Goal: Check status: Check status

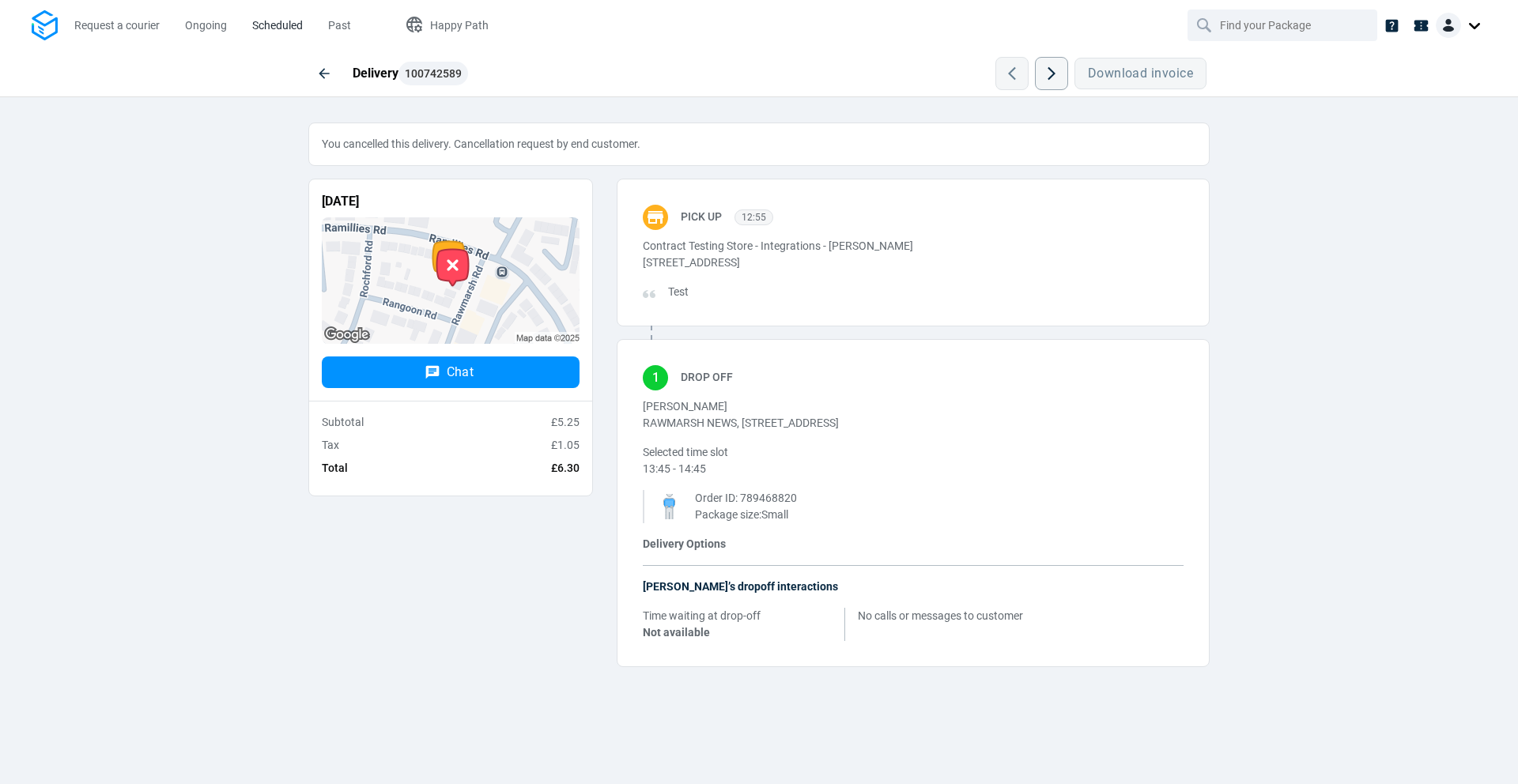
click at [275, 23] on span "Scheduled" at bounding box center [277, 25] width 51 height 13
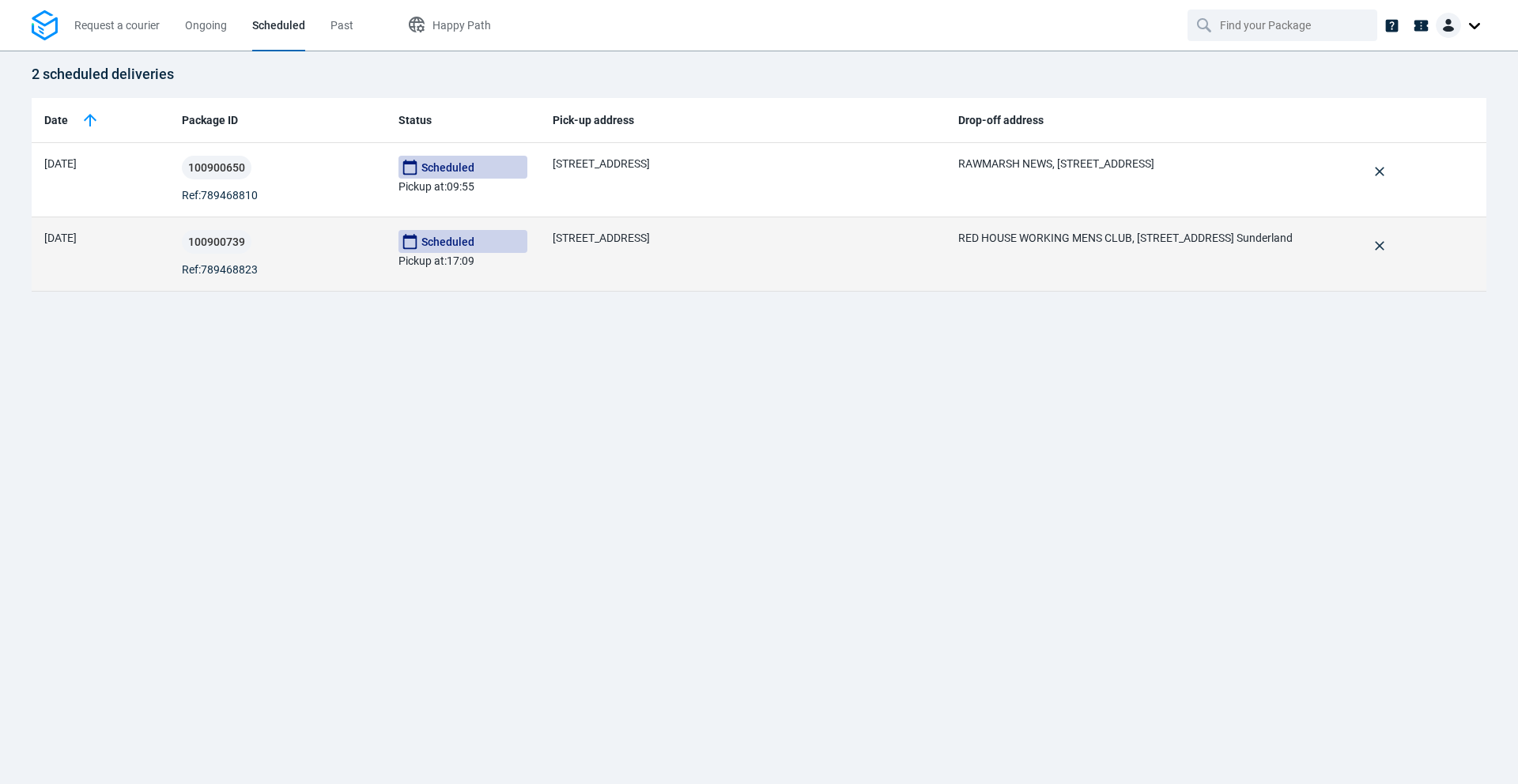
click at [309, 269] on div "100900739 Ref: 789468823" at bounding box center [277, 254] width 191 height 48
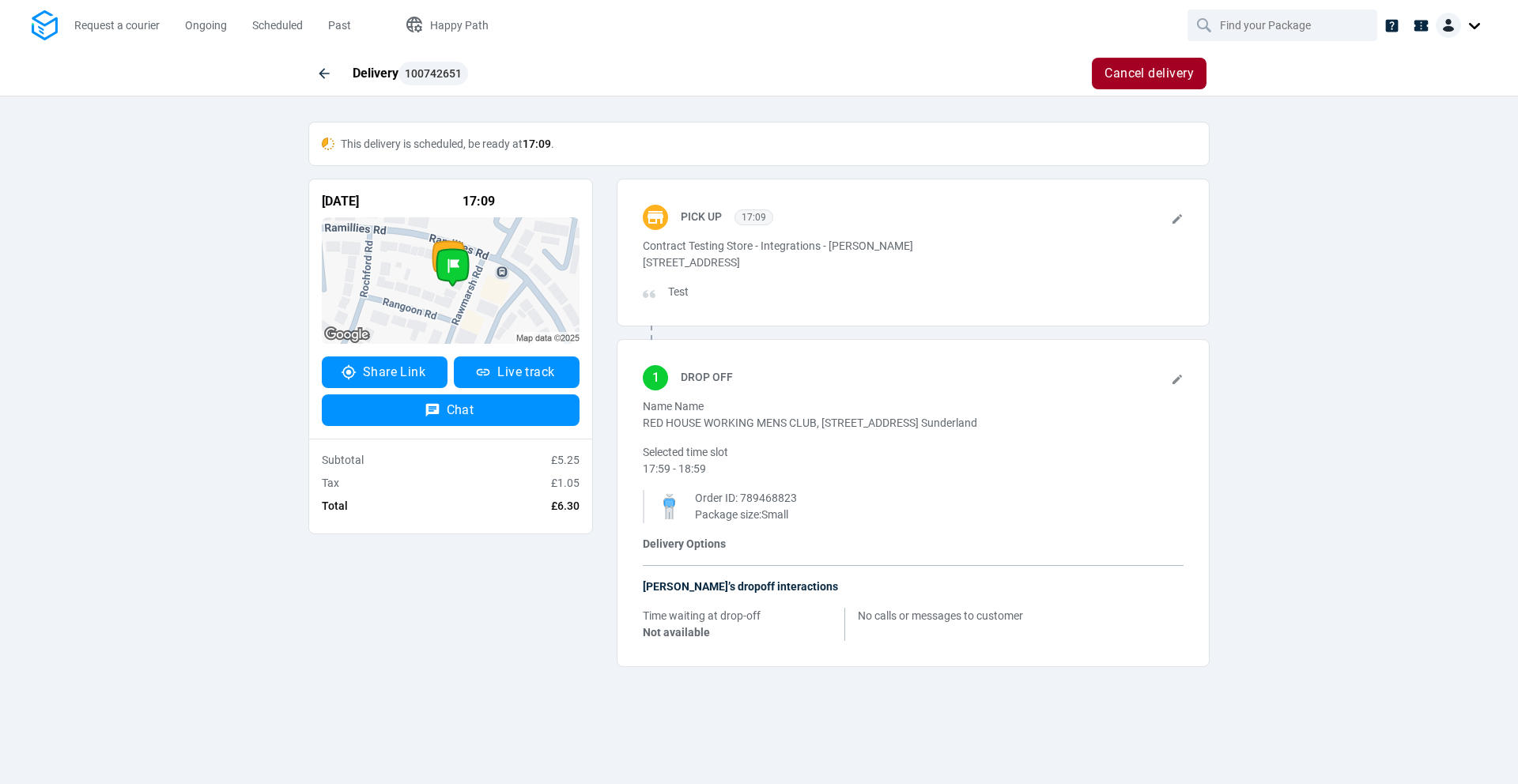
click at [1451, 28] on img at bounding box center [1449, 25] width 25 height 25
click at [1391, 245] on div "Delivery 100742651 Cancel delivery This delivery is scheduled, be ready at 17:0…" at bounding box center [759, 371] width 1518 height 642
click at [438, 38] on button "Happy Path" at bounding box center [446, 25] width 115 height 51
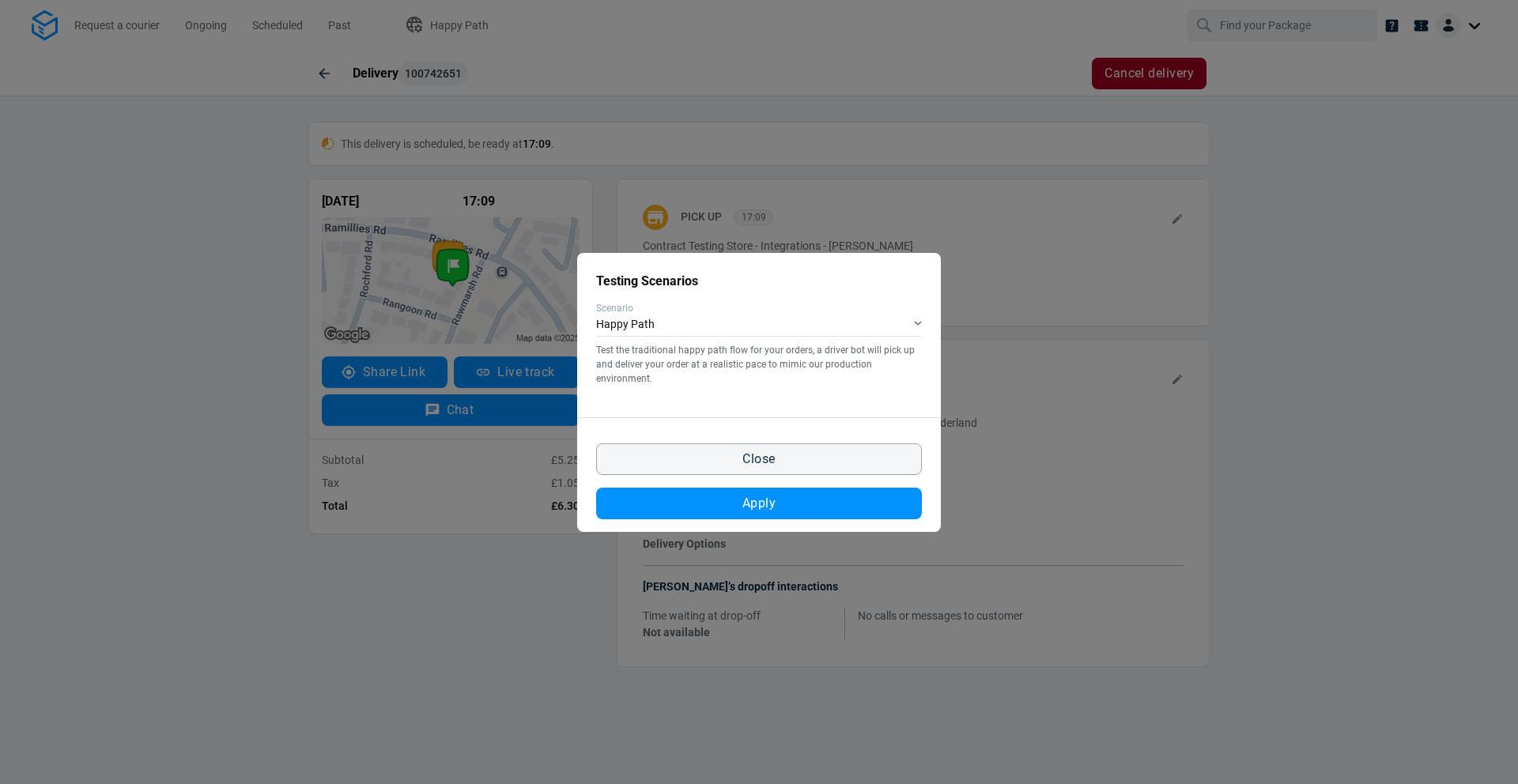
click at [595, 609] on div "Testing Scenarios Scenario Happy Path Test the traditional happy path flow for …" at bounding box center [759, 392] width 1518 height 784
click at [651, 462] on button "Close" at bounding box center [759, 459] width 326 height 32
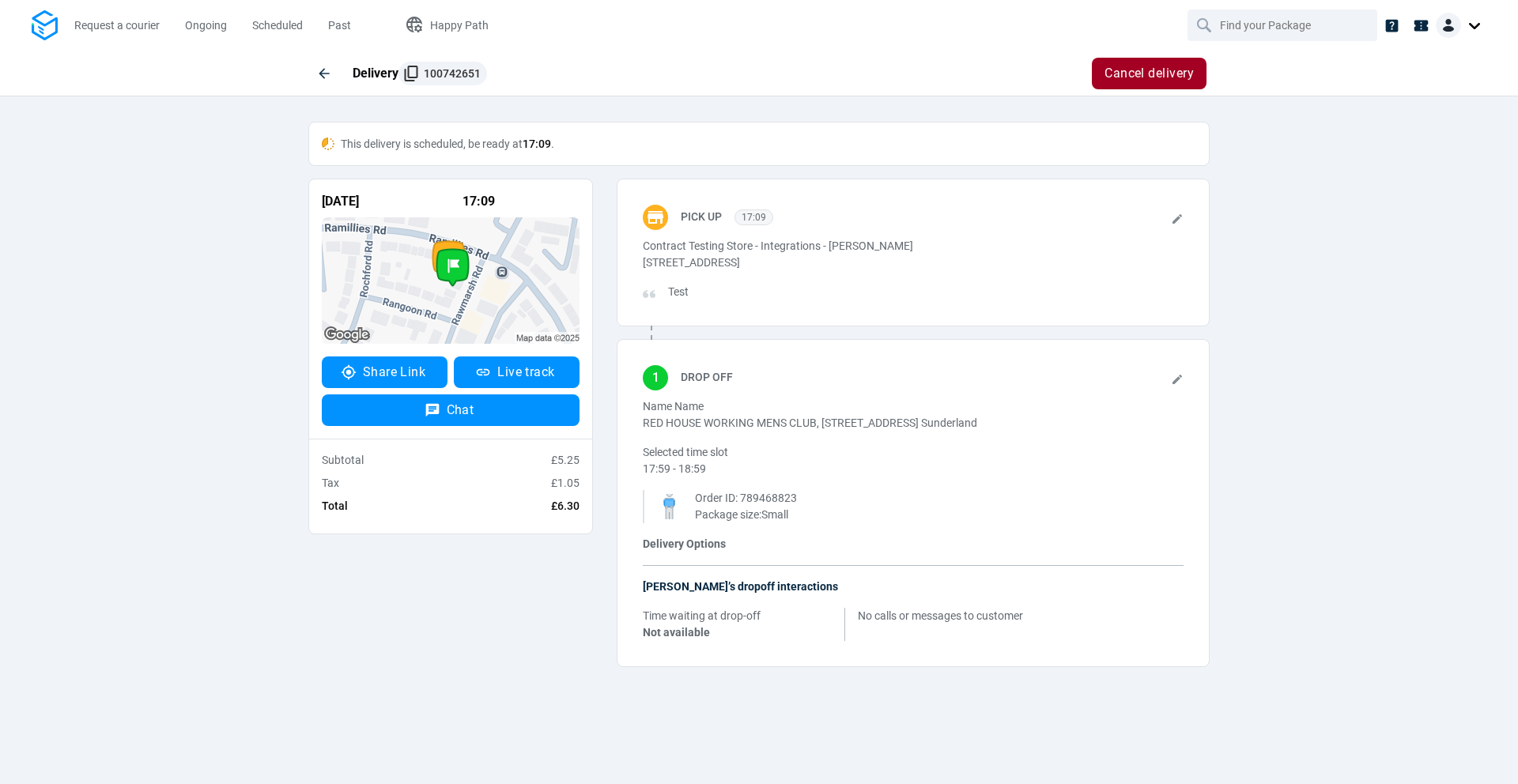
click at [443, 73] on span "100742651" at bounding box center [452, 74] width 57 height 11
click at [443, 73] on span "Copied!" at bounding box center [442, 74] width 38 height 11
